Goal: Task Accomplishment & Management: Use online tool/utility

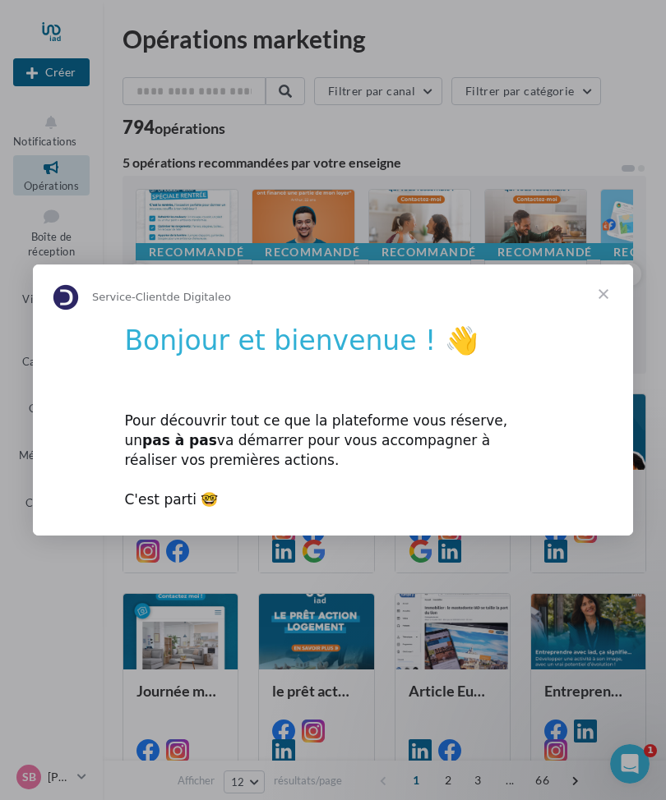
click at [200, 454] on div "Pour découvrir tout ce que la plateforme vous réserve, un pas à pas va démarrer…" at bounding box center [332, 452] width 417 height 118
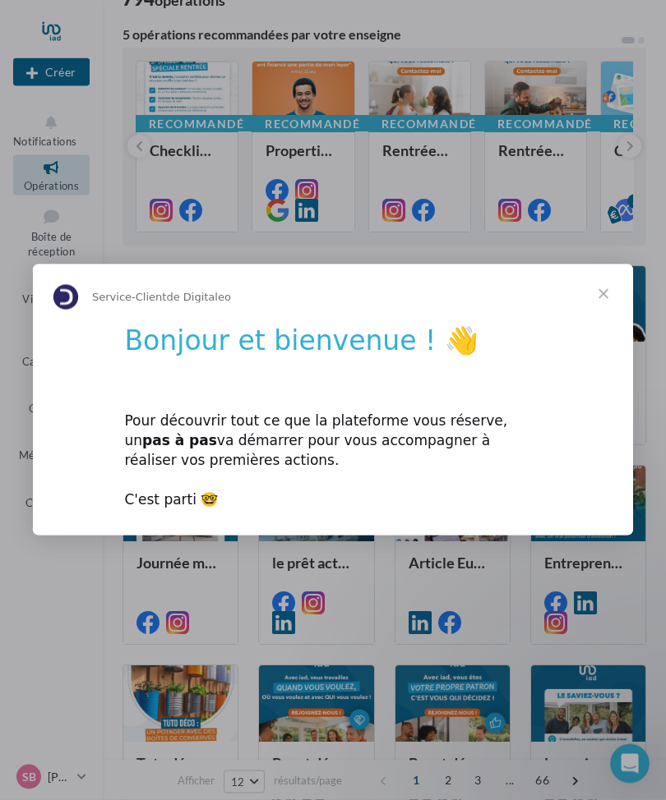
scroll to position [131, 0]
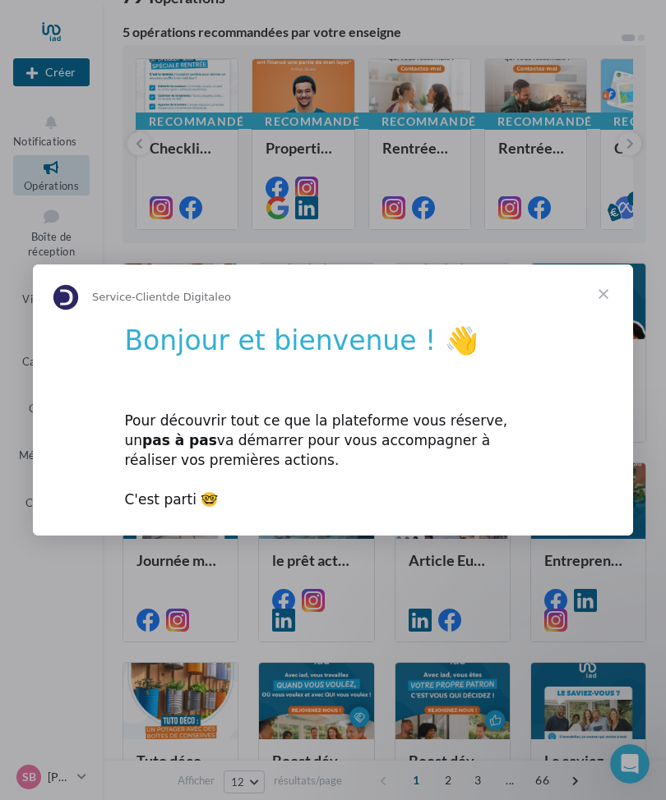
click at [175, 368] on h1 "Bonjour et bienvenue ! 👋" at bounding box center [332, 347] width 417 height 44
click at [213, 510] on div "Pour découvrir tout ce que la plateforme vous réserve, un pas à pas va démarrer…" at bounding box center [332, 452] width 417 height 118
click at [595, 324] on span "Fermer" at bounding box center [603, 294] width 59 height 59
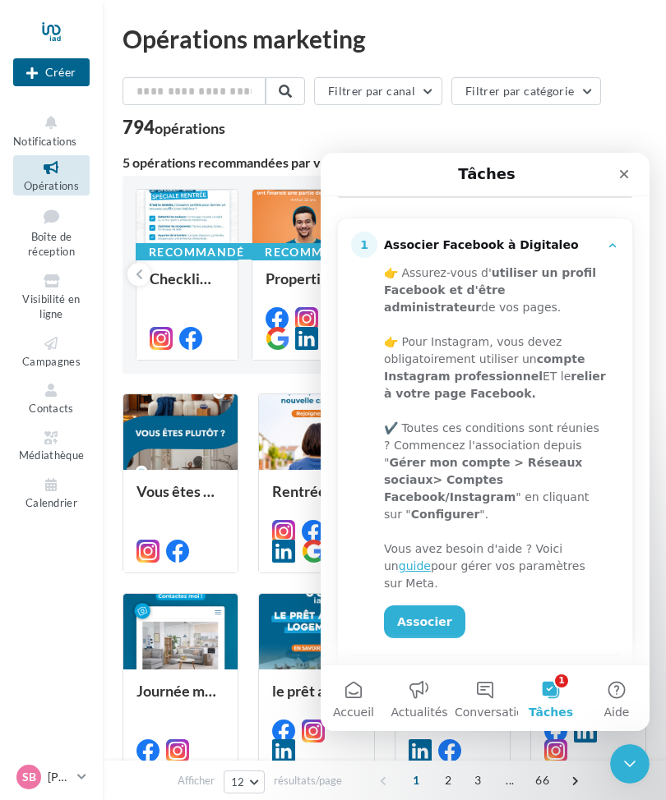
scroll to position [222, 0]
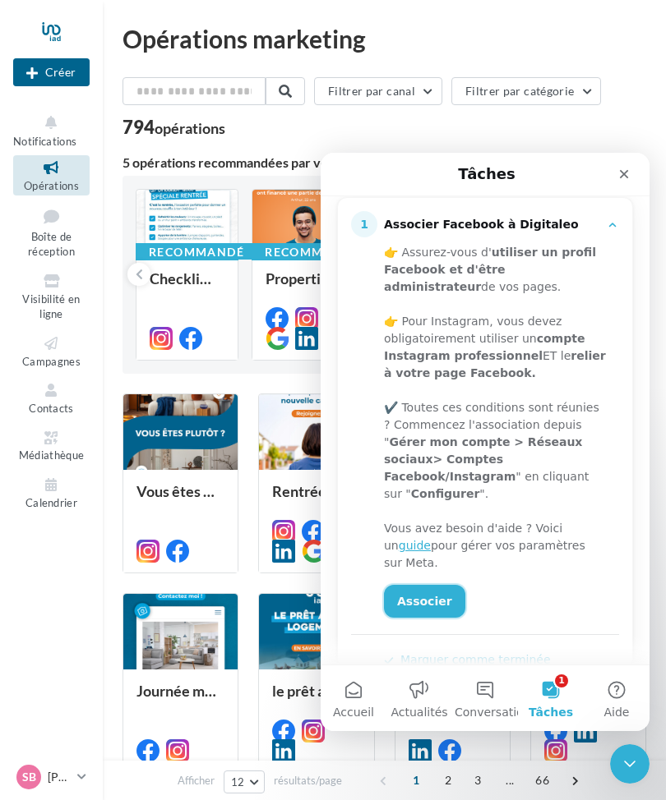
click at [411, 585] on link "Associer" at bounding box center [424, 601] width 81 height 33
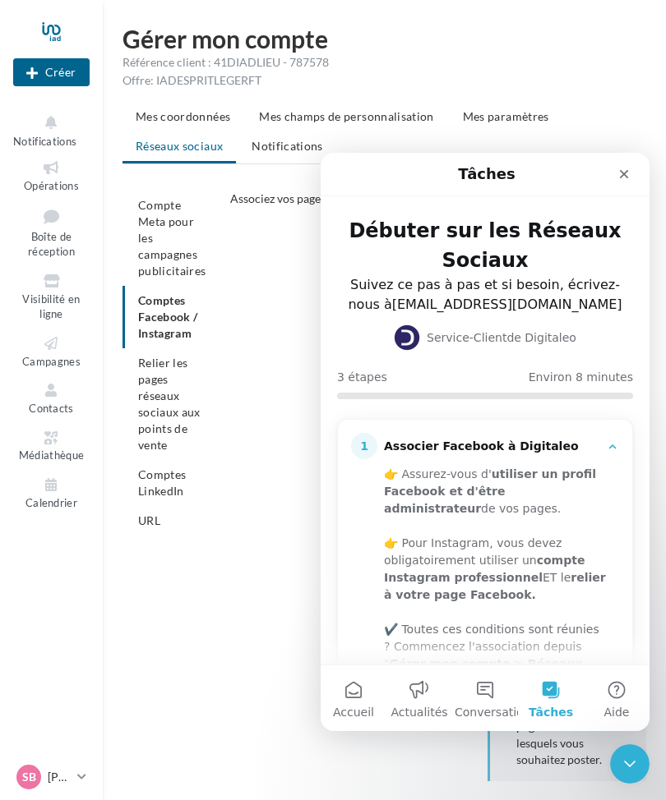
click at [159, 315] on ul "Compte Meta pour les campagnes publicitaires Comptes Facebook / Instagram Relie…" at bounding box center [169, 363] width 94 height 345
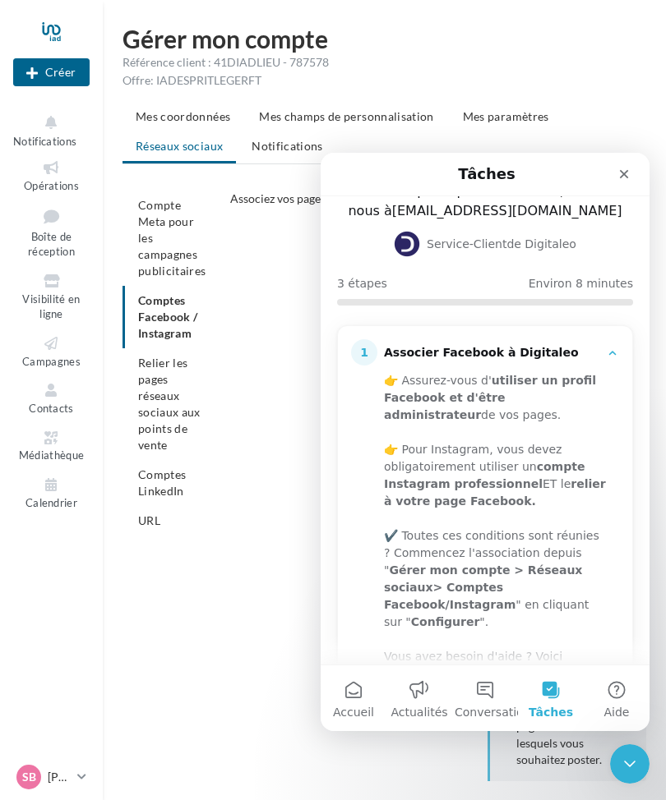
scroll to position [94, 0]
click at [620, 182] on div "Fermer" at bounding box center [624, 174] width 30 height 30
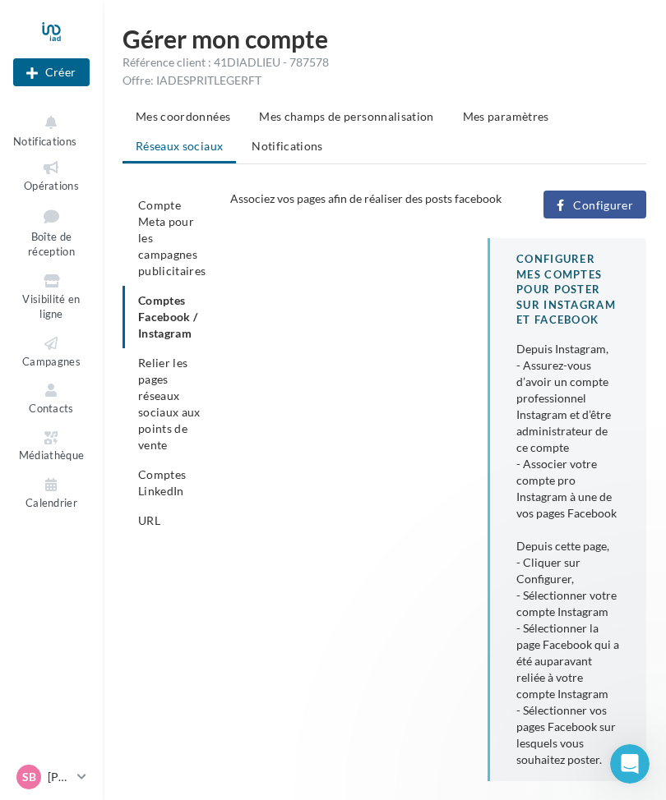
scroll to position [0, 0]
click at [150, 310] on ul "Compte Meta pour les campagnes publicitaires Comptes Facebook / Instagram Relie…" at bounding box center [169, 363] width 94 height 345
click at [588, 208] on span "Configurer" at bounding box center [603, 205] width 60 height 13
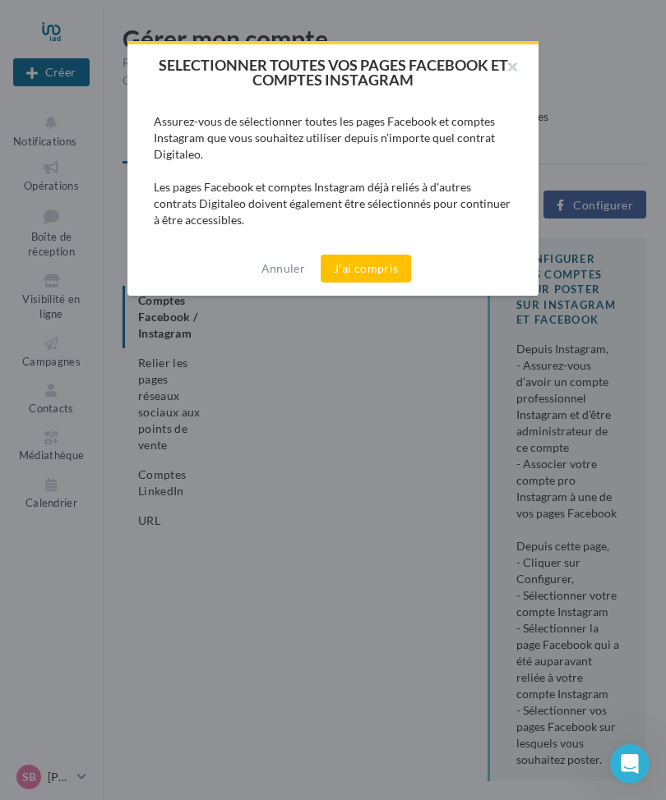
click at [358, 269] on button "J'ai compris" at bounding box center [365, 269] width 90 height 28
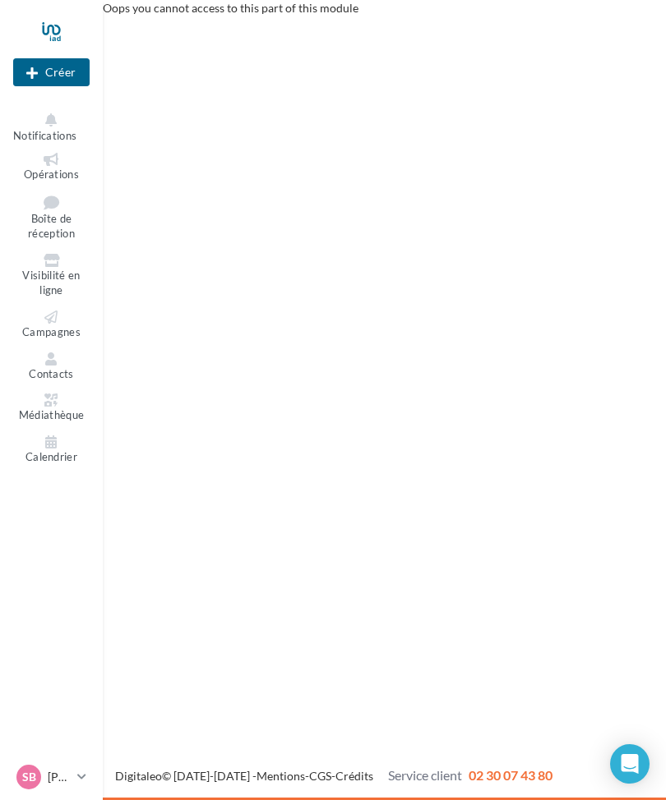
click at [41, 212] on span "Boîte de réception" at bounding box center [51, 226] width 47 height 29
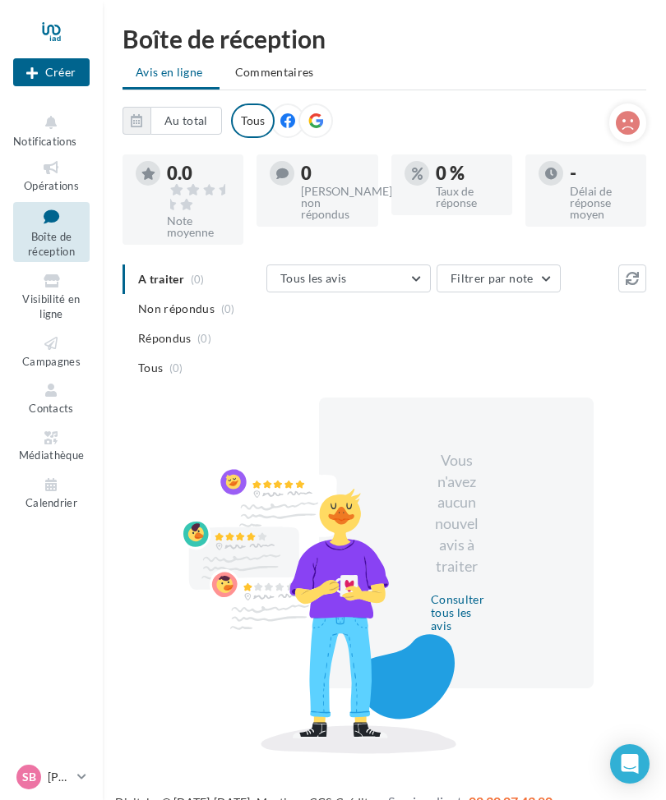
click at [45, 172] on icon at bounding box center [51, 168] width 67 height 19
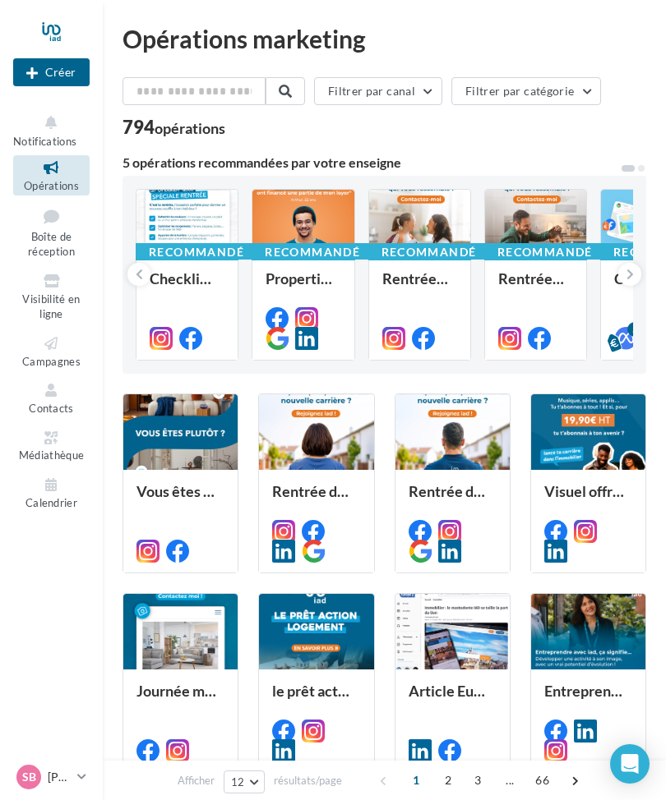
click at [633, 270] on icon at bounding box center [629, 274] width 7 height 16
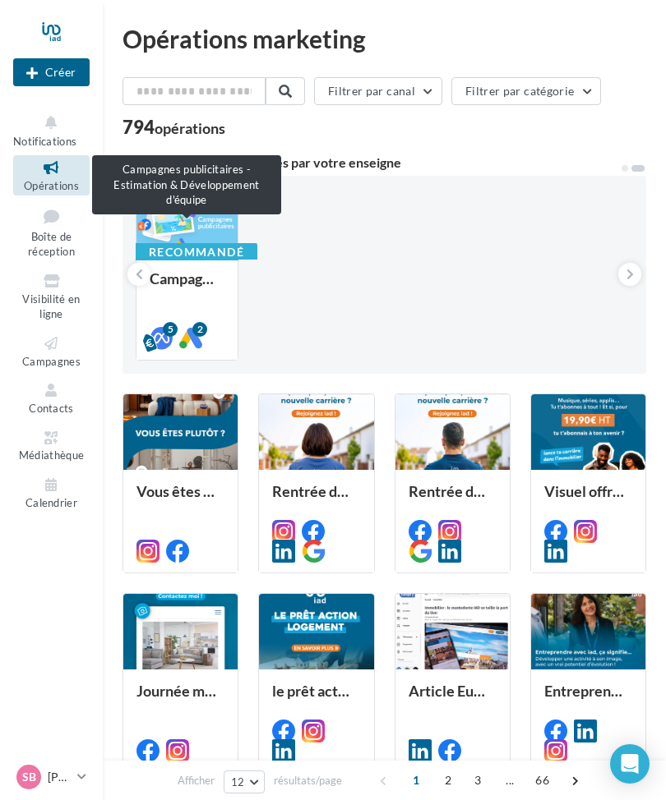
click at [0, 0] on strong "Liste des campagnes publicitaires META et GOOGLE dans cette opération :" at bounding box center [0, 0] width 0 height 0
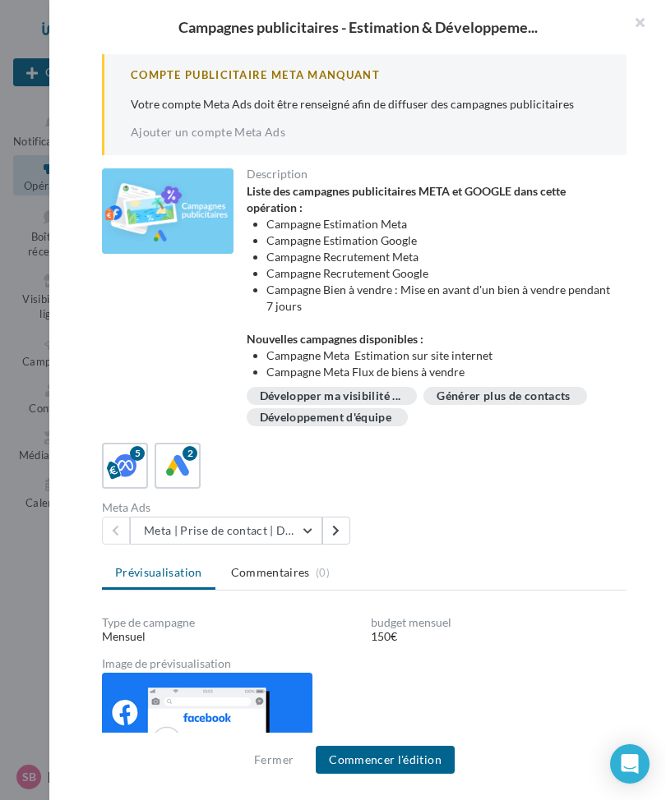
click at [272, 763] on button "Fermer" at bounding box center [273, 760] width 53 height 20
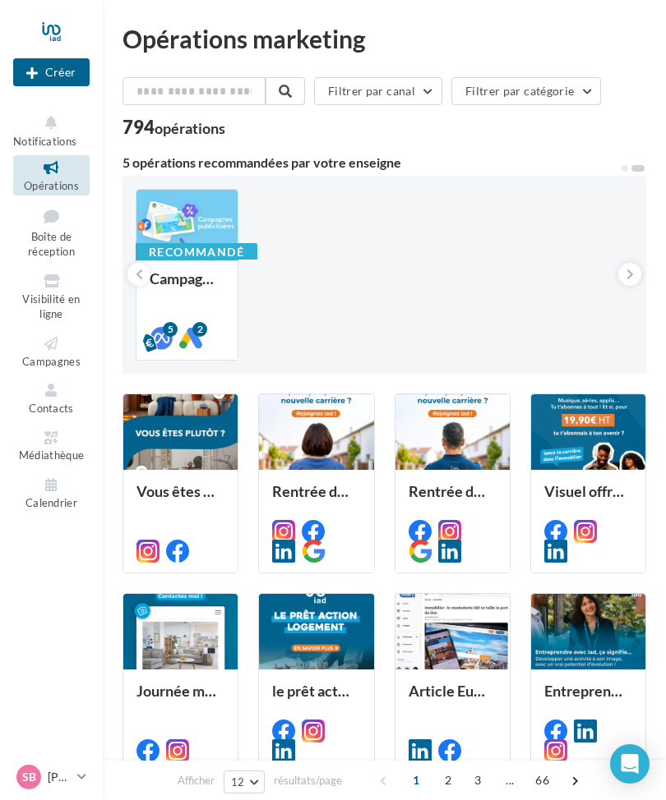
click at [136, 270] on icon at bounding box center [139, 274] width 7 height 16
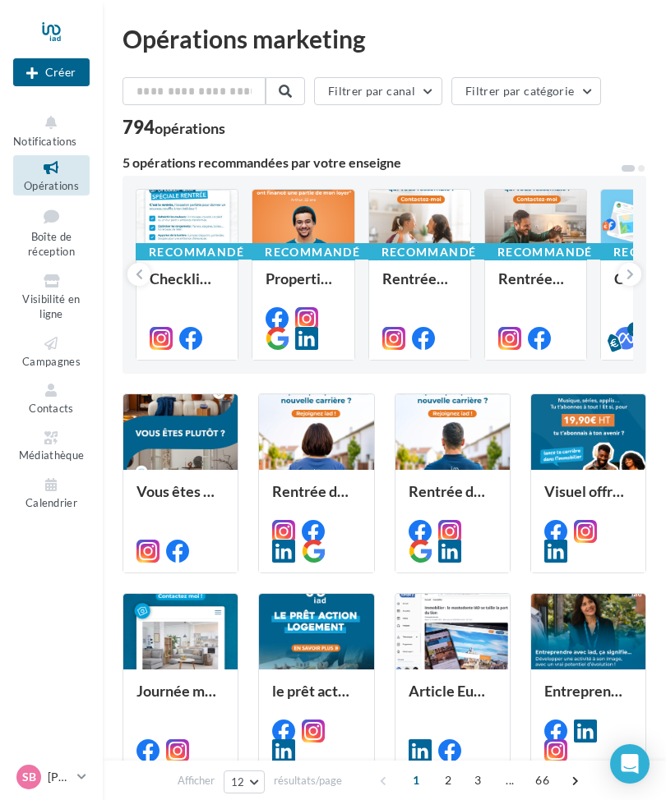
click at [173, 280] on div "Checklist déco spécial rentrée" at bounding box center [187, 286] width 75 height 33
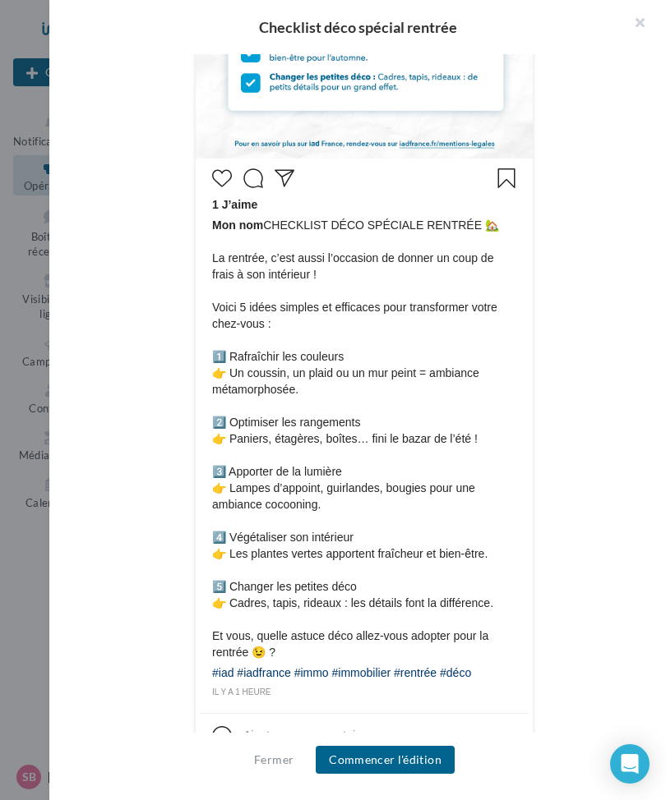
scroll to position [670, 0]
click at [383, 758] on button "Commencer l'édition" at bounding box center [385, 760] width 139 height 28
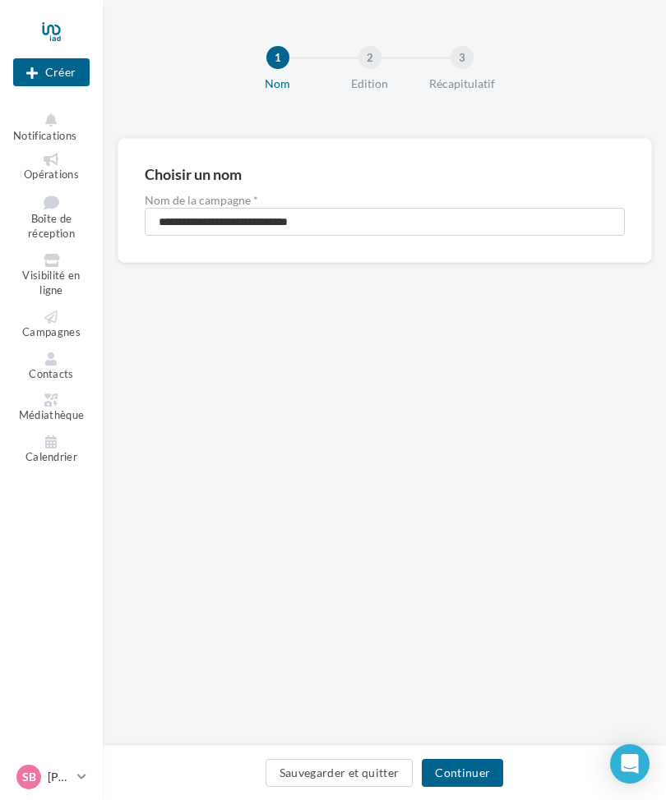
scroll to position [3, 0]
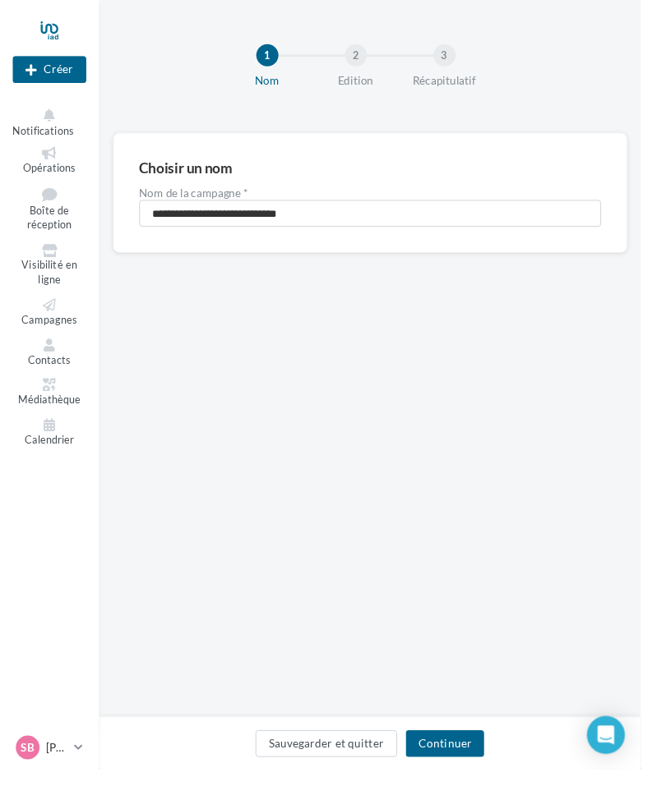
click at [472, 787] on button "Continuer" at bounding box center [462, 773] width 81 height 28
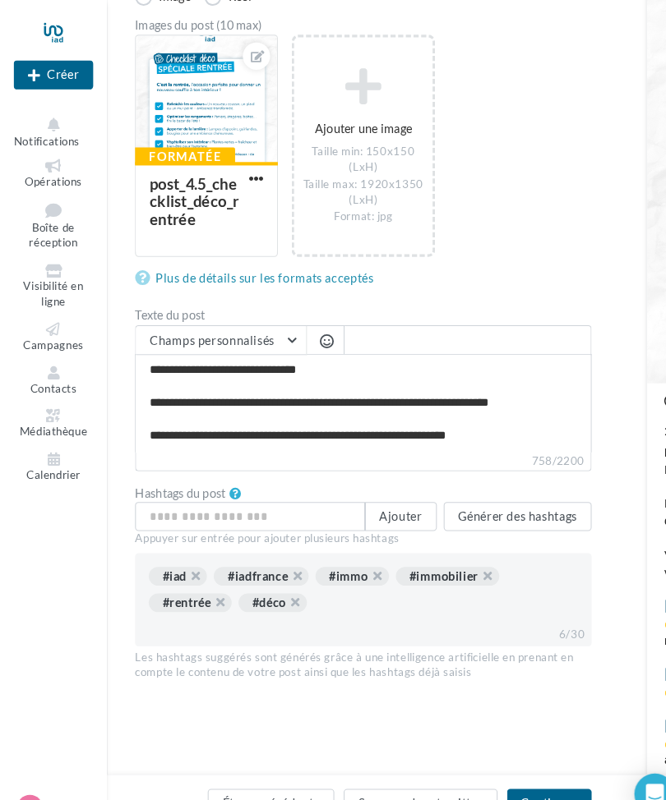
scroll to position [284, 0]
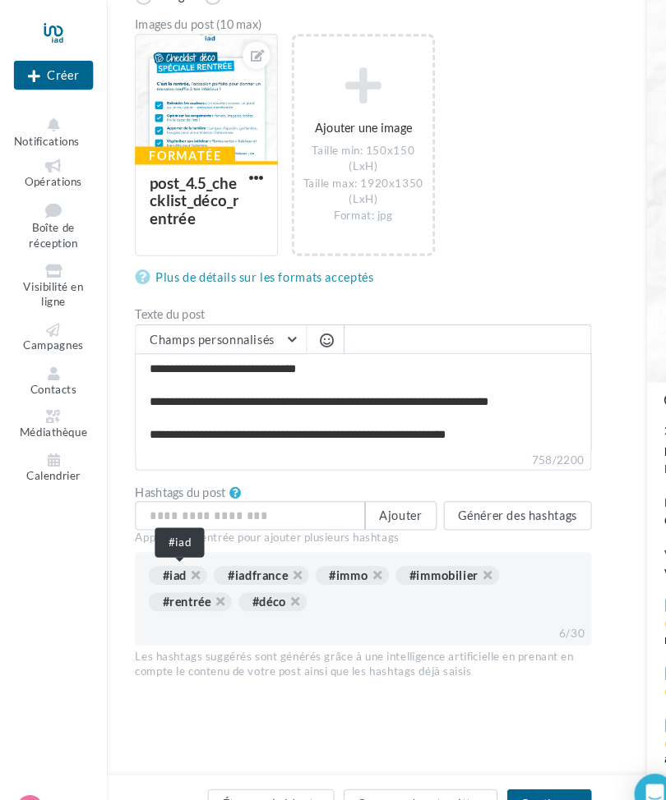
click at [162, 555] on div "#iad" at bounding box center [171, 554] width 56 height 18
click at [157, 550] on div "#iad" at bounding box center [171, 554] width 56 height 18
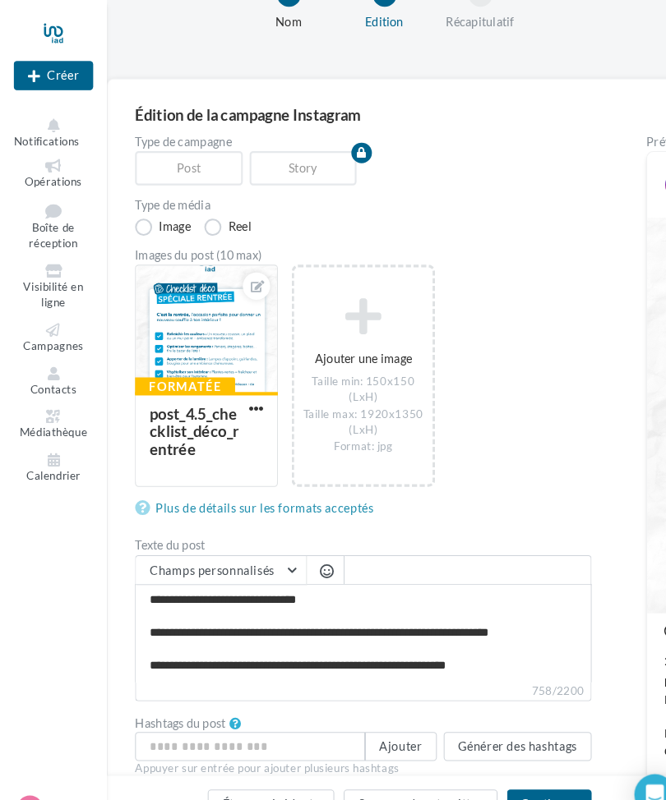
scroll to position [0, 0]
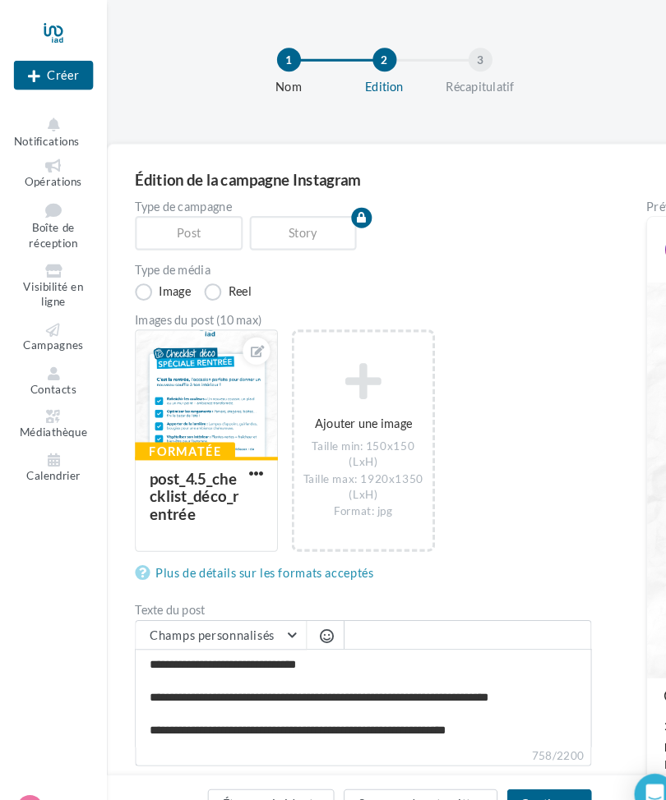
click at [346, 374] on icon at bounding box center [348, 366] width 119 height 39
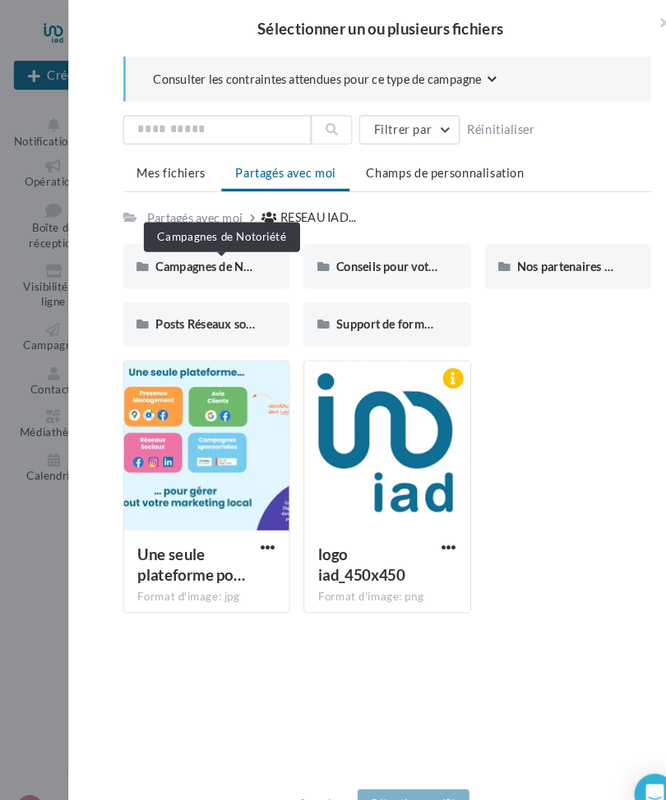
click at [163, 262] on span "Campagnes de Notoriété" at bounding box center [213, 256] width 126 height 14
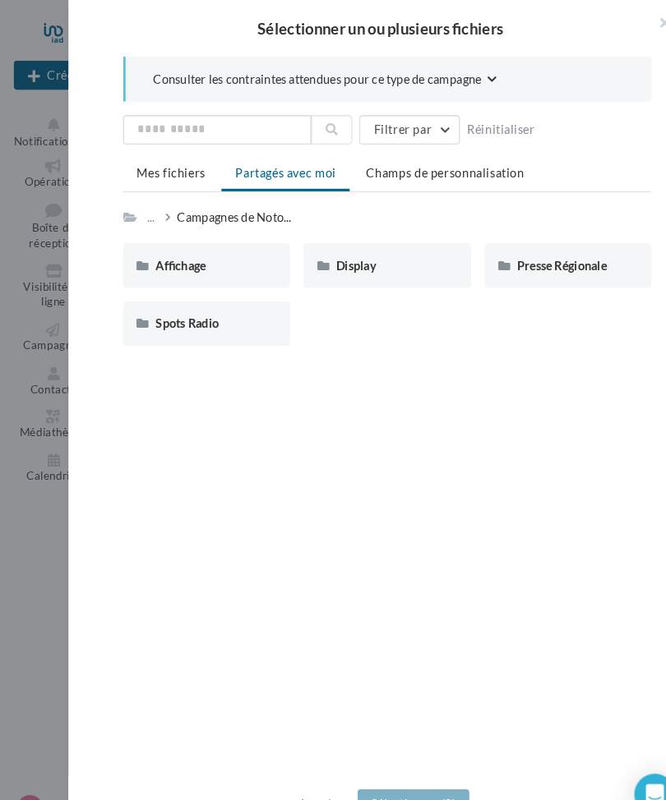
click at [153, 262] on span "Affichage" at bounding box center [174, 255] width 48 height 14
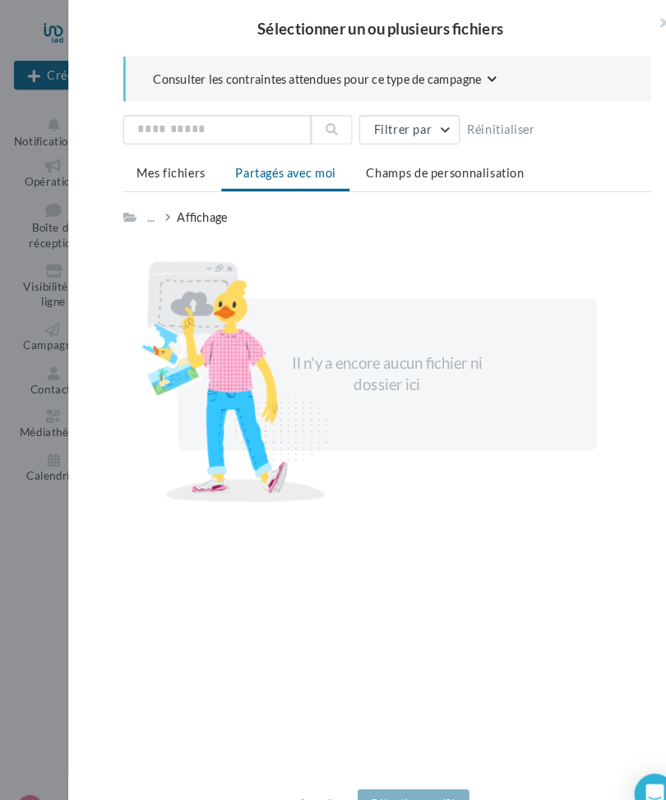
click at [144, 161] on span "Mes fichiers" at bounding box center [164, 166] width 66 height 14
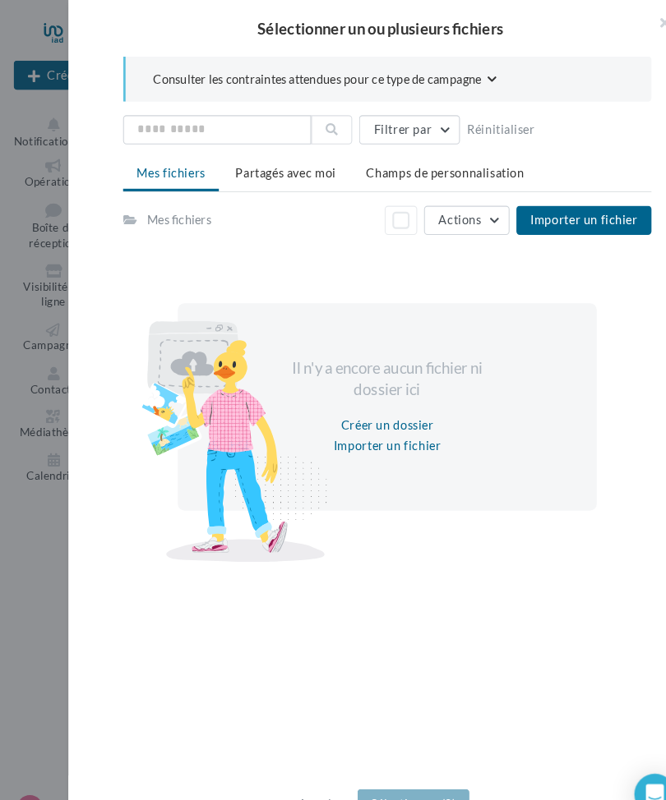
click at [253, 181] on li "Partagés avec moi" at bounding box center [274, 167] width 123 height 30
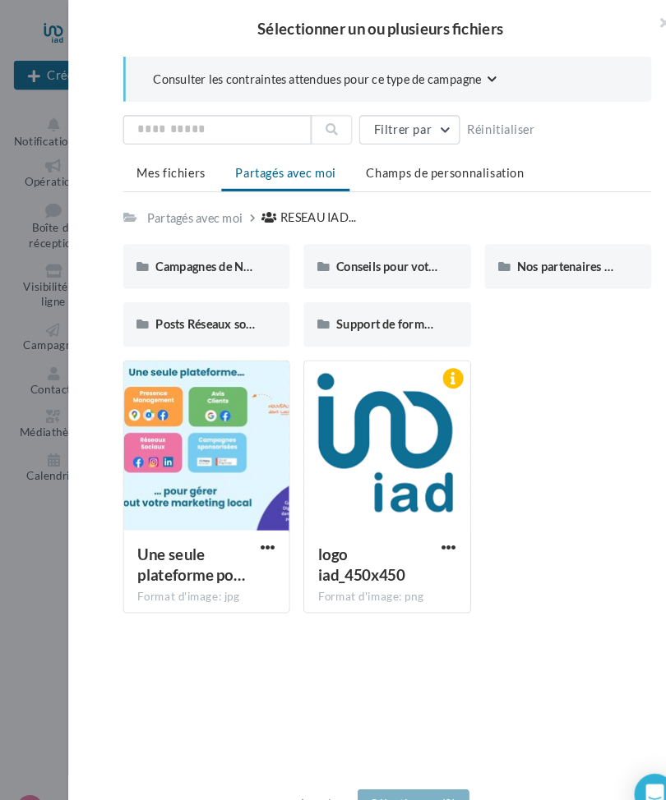
click at [402, 169] on span "Champs de personnalisation" at bounding box center [428, 166] width 152 height 14
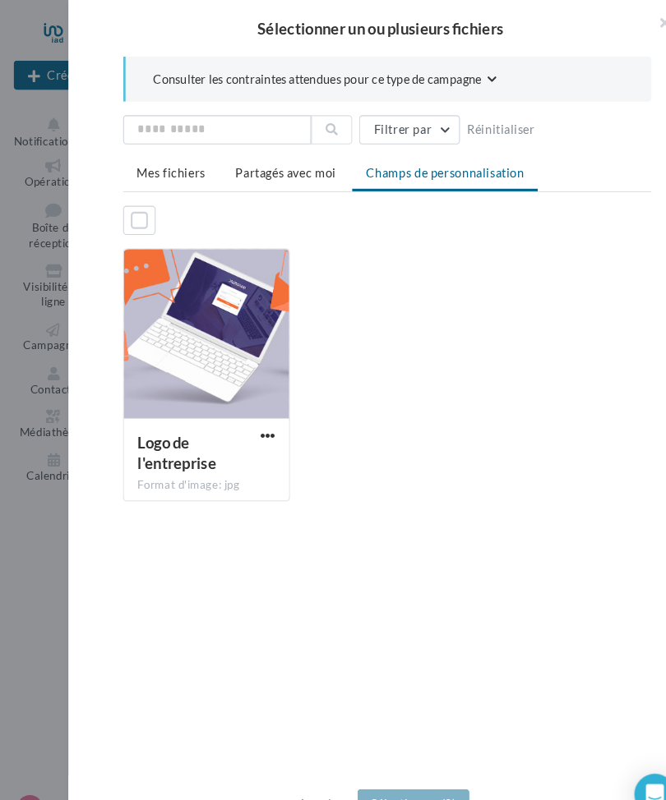
click at [154, 162] on span "Mes fichiers" at bounding box center [164, 166] width 66 height 14
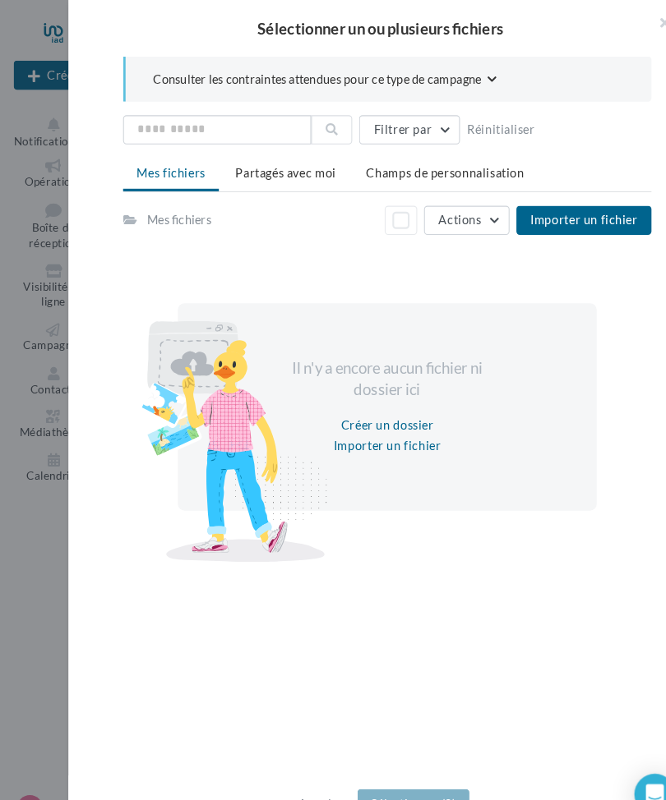
click at [359, 435] on button "Importer un fichier" at bounding box center [372, 429] width 117 height 20
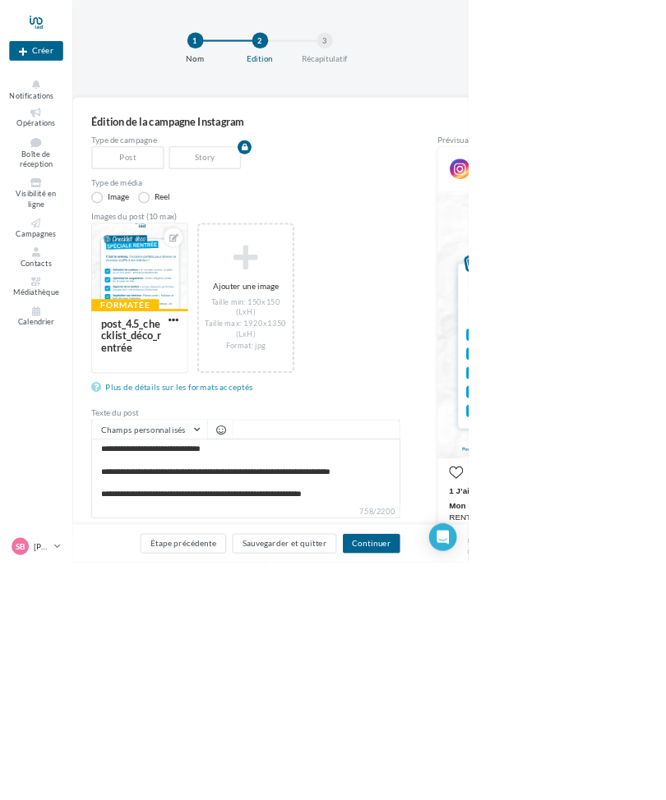
click at [290, 437] on div at bounding box center [333, 400] width 666 height 800
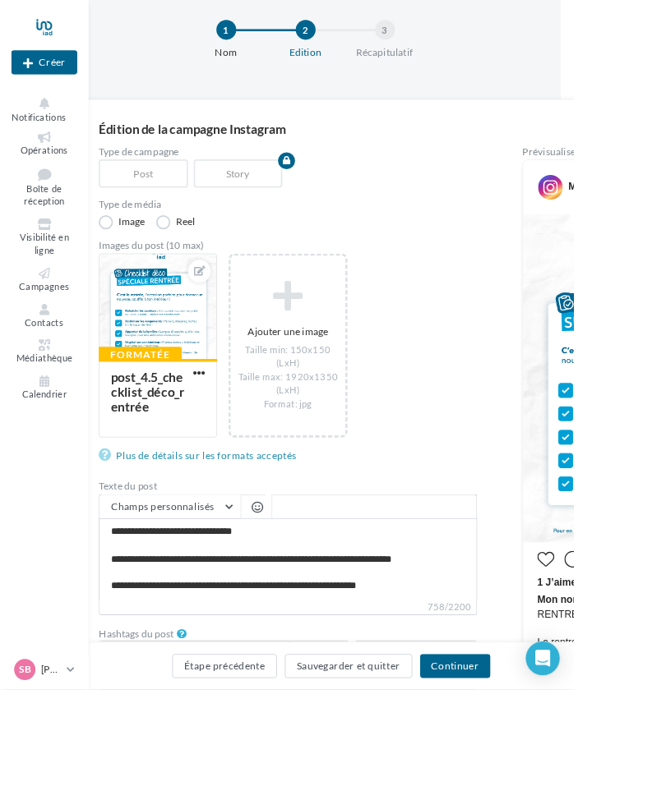
scroll to position [15, 12]
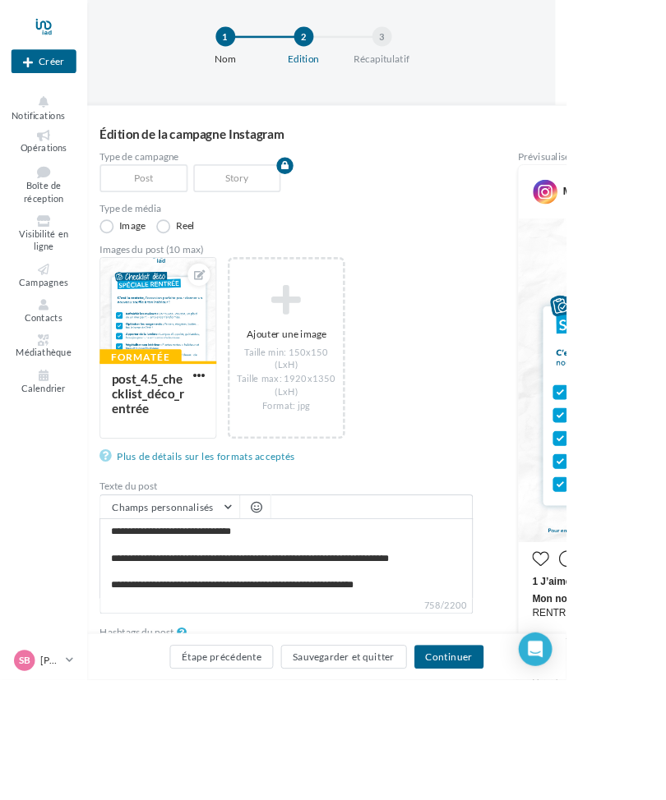
click at [569, 787] on button "Continuer" at bounding box center [527, 773] width 81 height 28
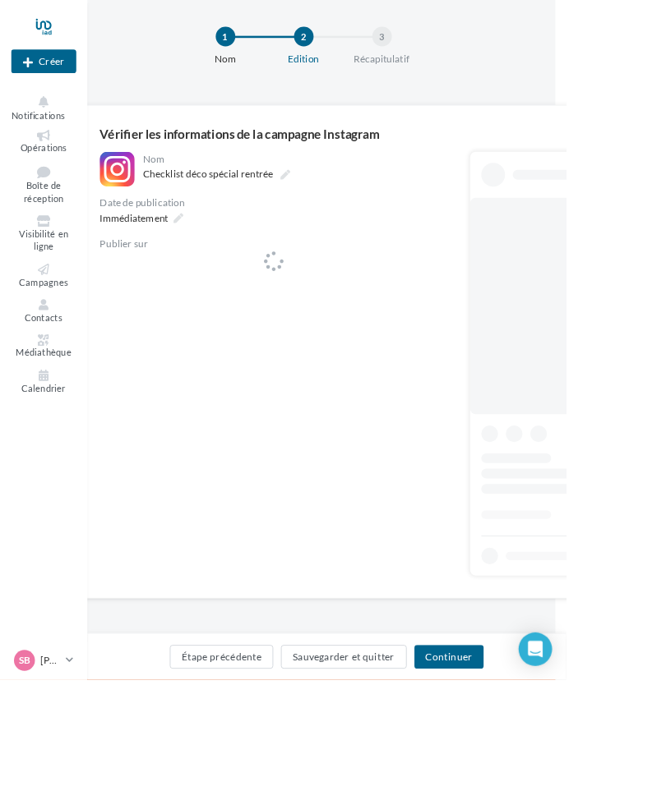
scroll to position [0, 12]
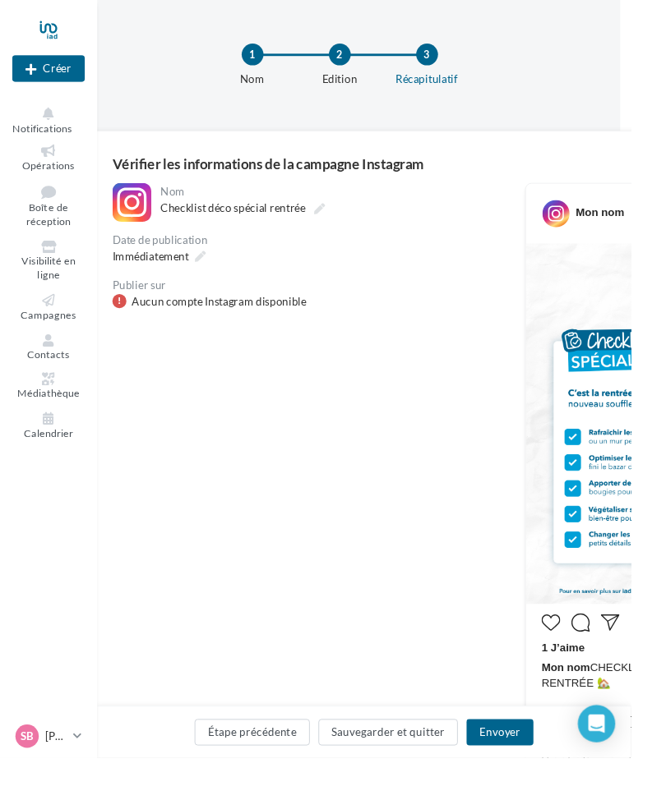
click at [190, 322] on div "Aucun compte Instagram disponible" at bounding box center [231, 319] width 184 height 16
click at [430, 787] on button "Sauvegarder et quitter" at bounding box center [410, 773] width 148 height 28
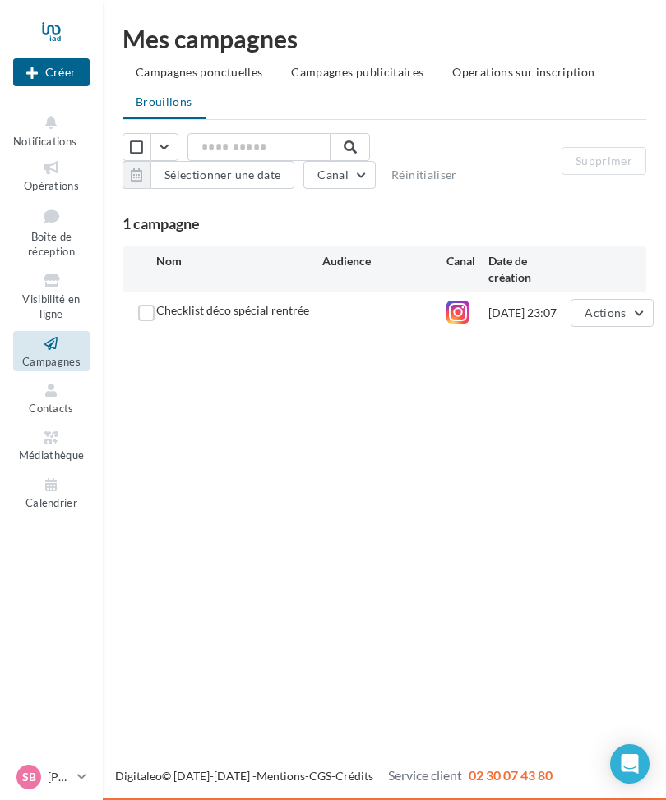
click at [38, 432] on icon at bounding box center [51, 438] width 67 height 19
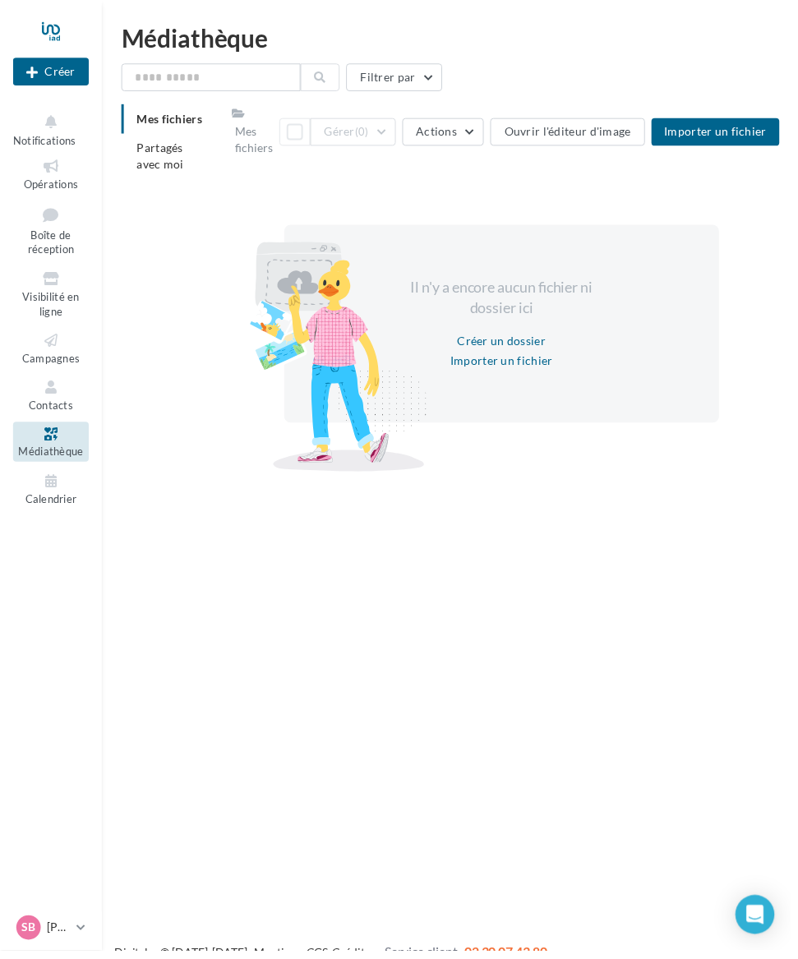
click at [44, 285] on icon at bounding box center [51, 281] width 67 height 19
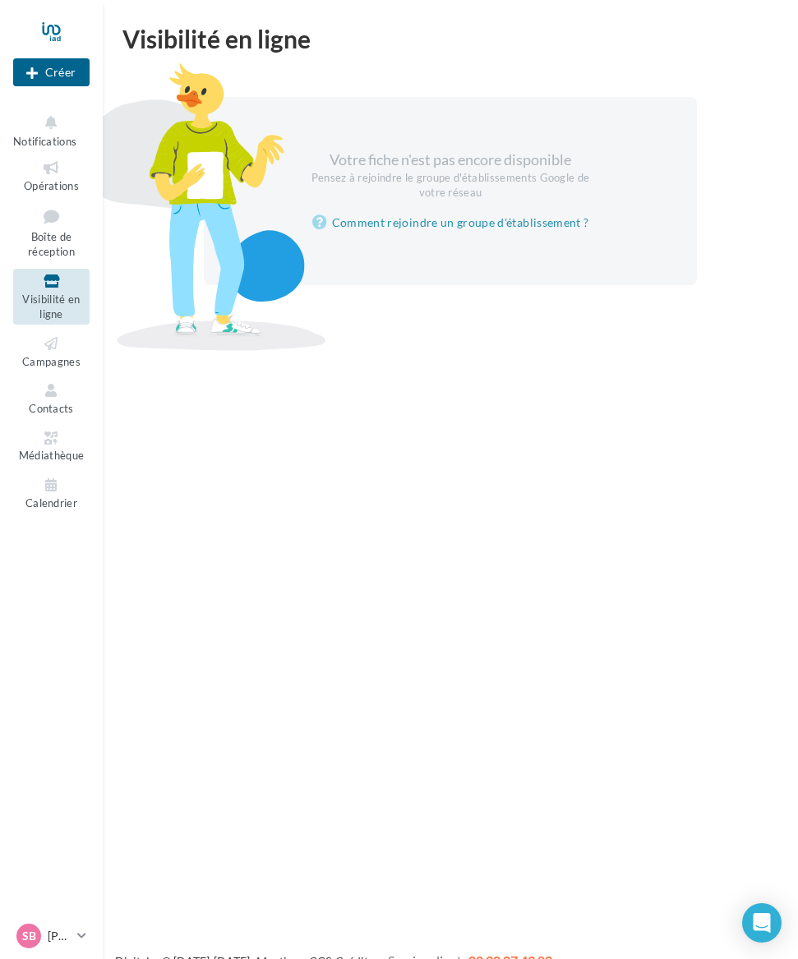
click at [42, 226] on link "Boîte de réception" at bounding box center [51, 232] width 76 height 60
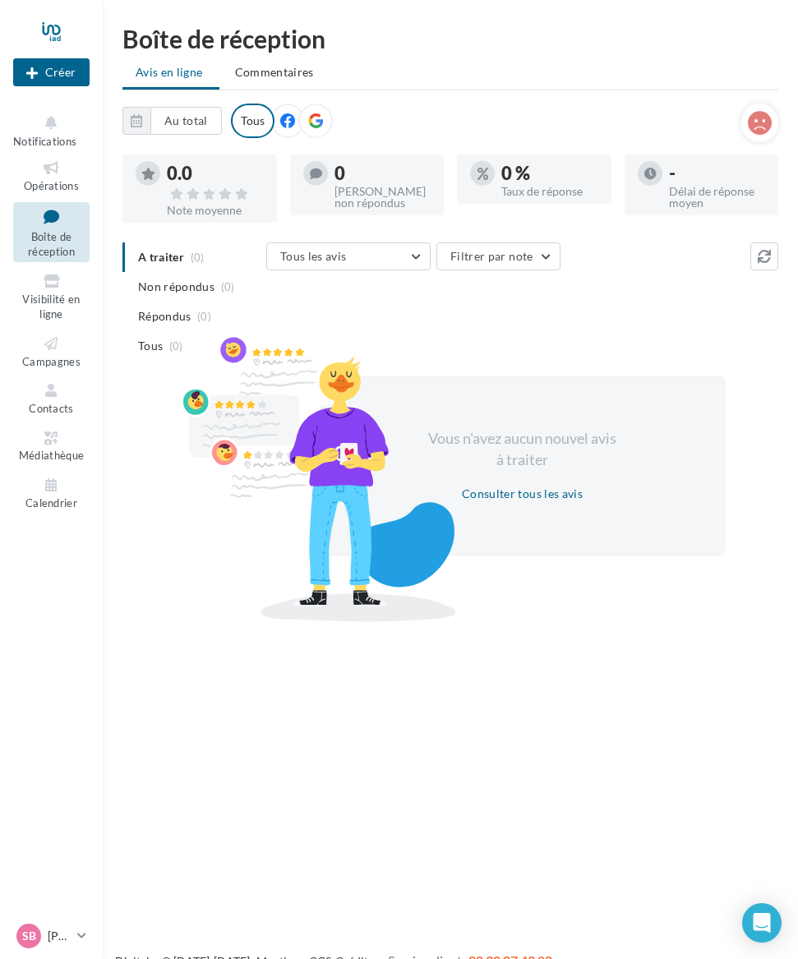
click at [44, 76] on button "Créer" at bounding box center [51, 72] width 76 height 28
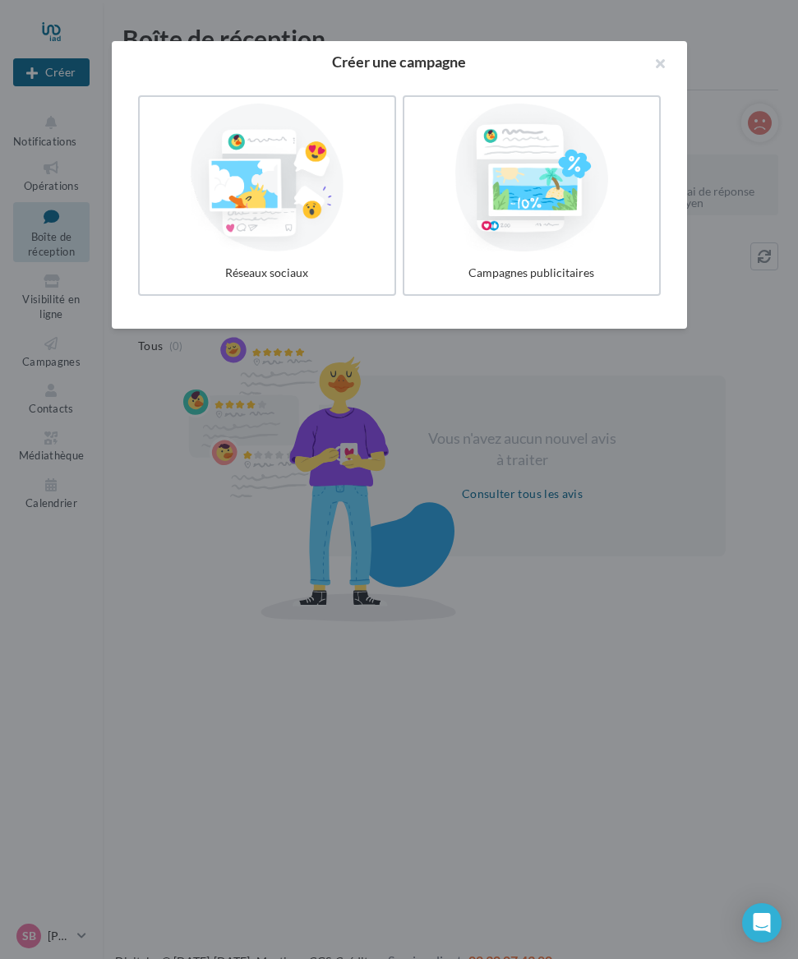
click at [245, 180] on div at bounding box center [267, 178] width 242 height 148
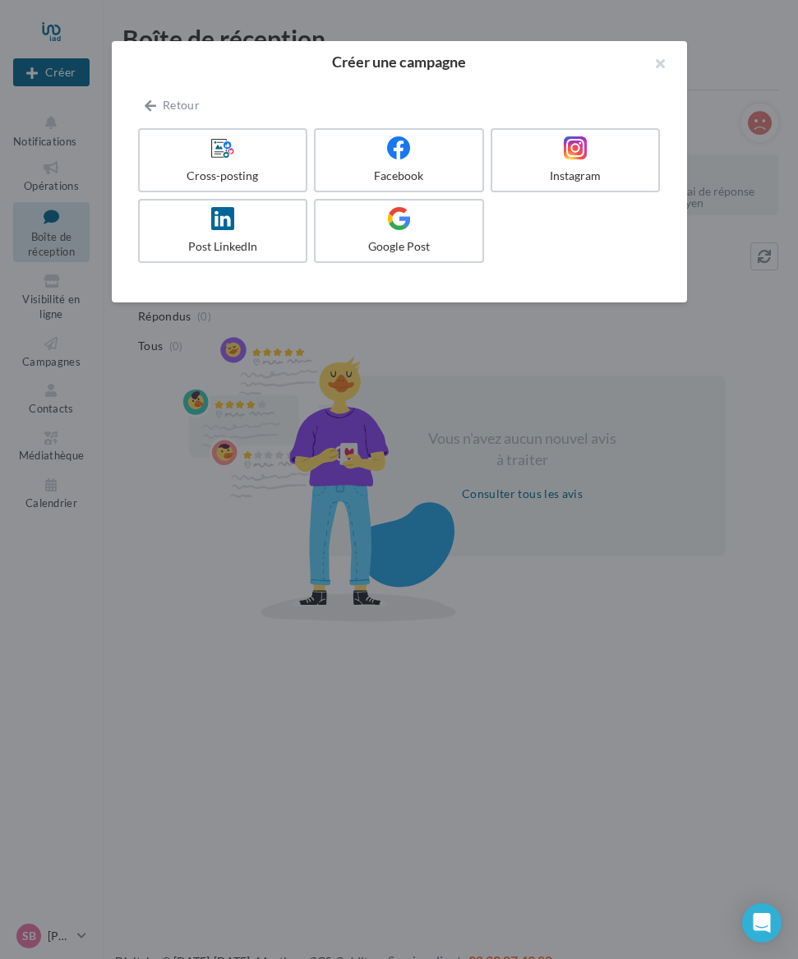
click at [186, 157] on div at bounding box center [223, 148] width 154 height 25
